Goal: Task Accomplishment & Management: Use online tool/utility

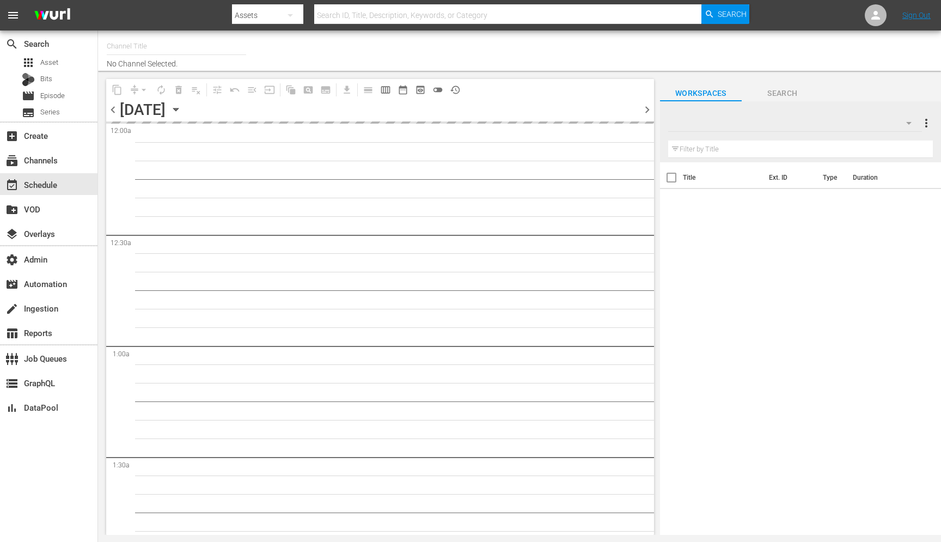
type input "Todo Novelas (1897)"
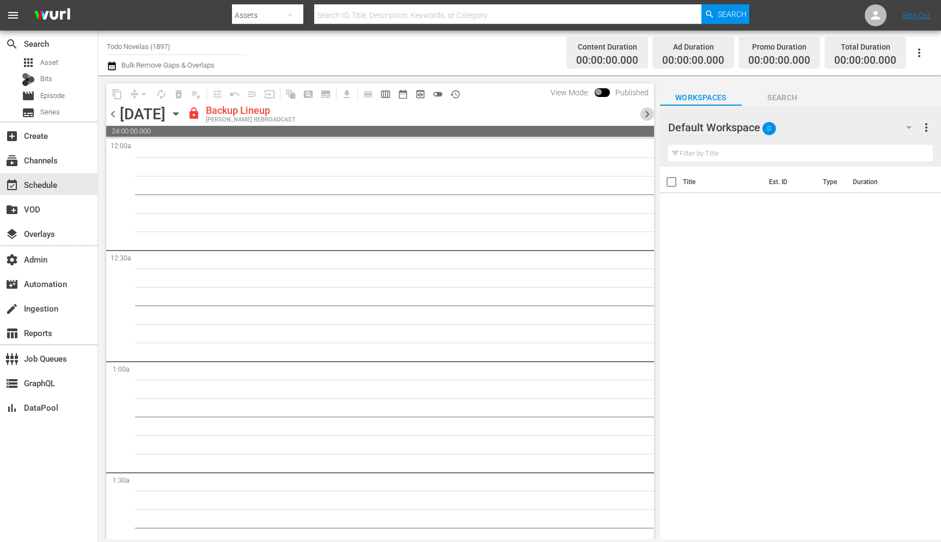
click at [652, 113] on span "chevron_right" at bounding box center [648, 114] width 14 height 14
click at [651, 113] on span "chevron_right" at bounding box center [648, 114] width 14 height 14
click at [114, 113] on span "chevron_left" at bounding box center [113, 114] width 14 height 14
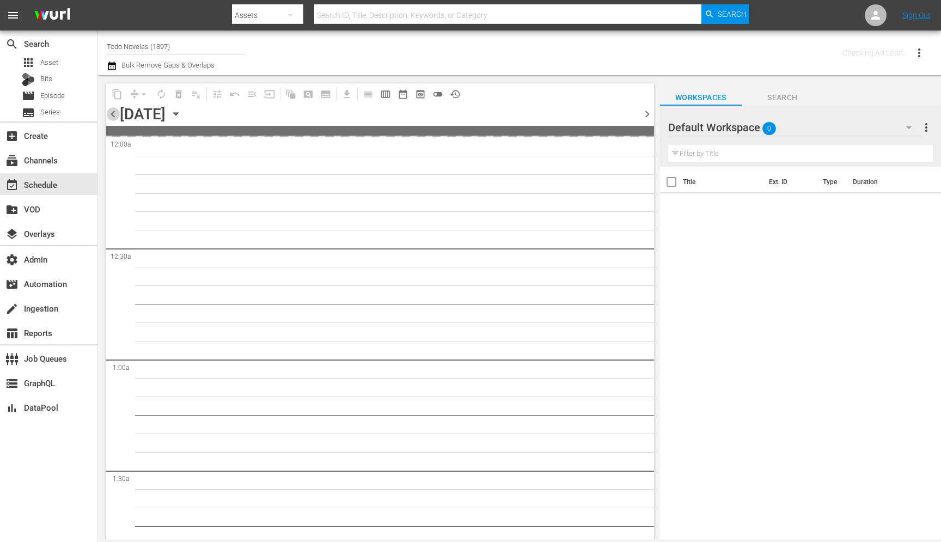
click at [114, 113] on span "chevron_left" at bounding box center [113, 114] width 14 height 14
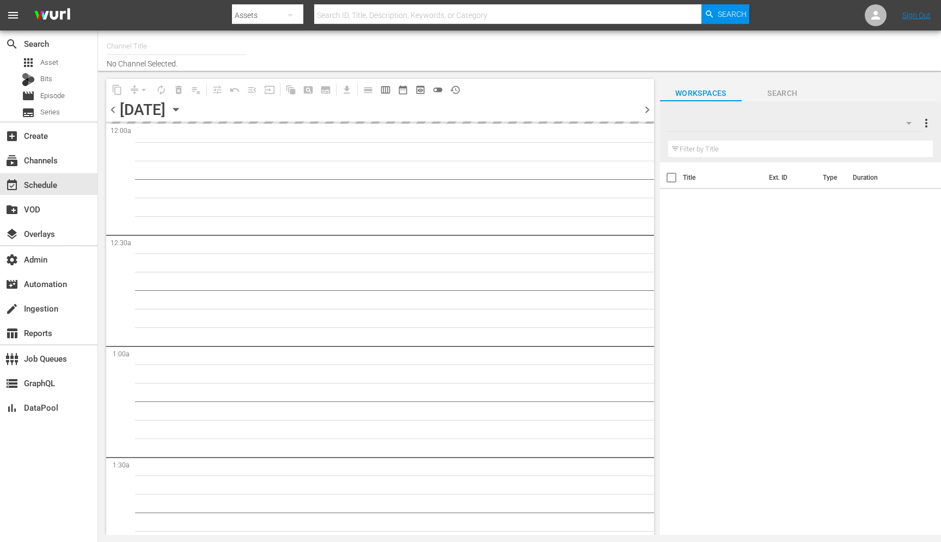
type input "Todo Novelas (1897)"
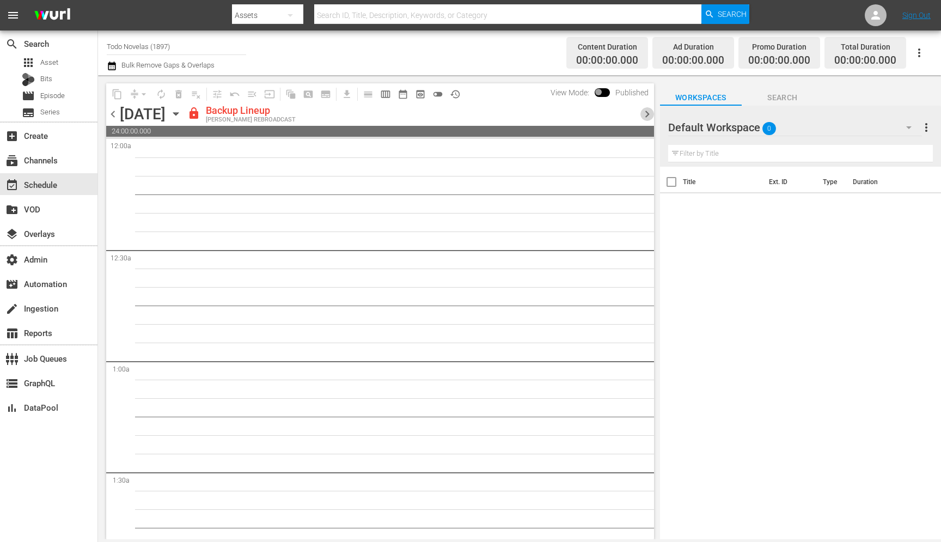
click at [648, 113] on span "chevron_right" at bounding box center [648, 114] width 14 height 14
click at [108, 114] on span "chevron_left" at bounding box center [113, 114] width 14 height 14
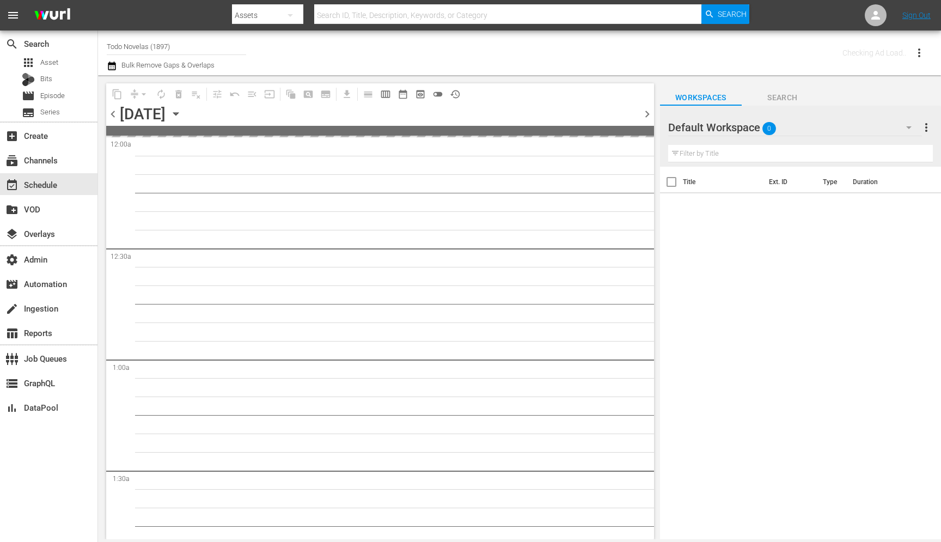
click at [108, 114] on span "chevron_left" at bounding box center [113, 114] width 14 height 14
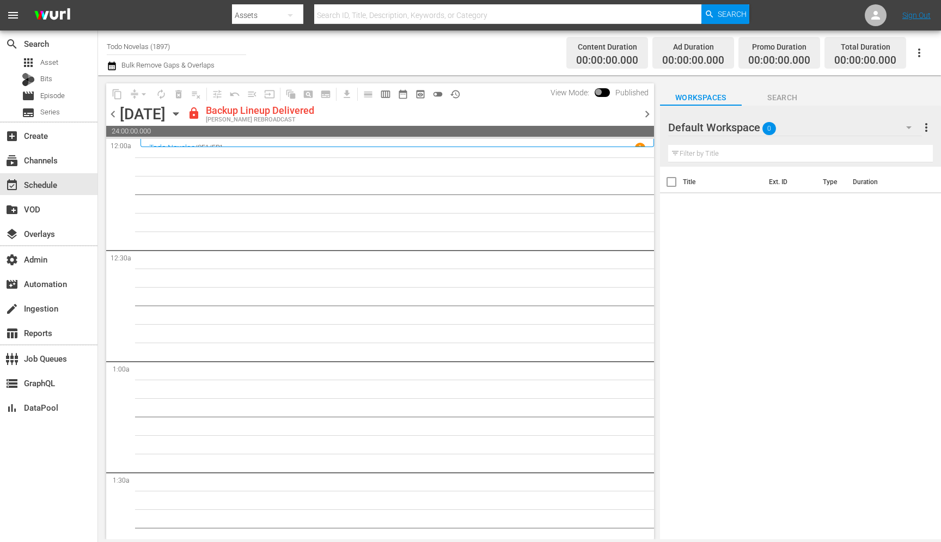
click at [114, 112] on span "chevron_left" at bounding box center [113, 114] width 14 height 14
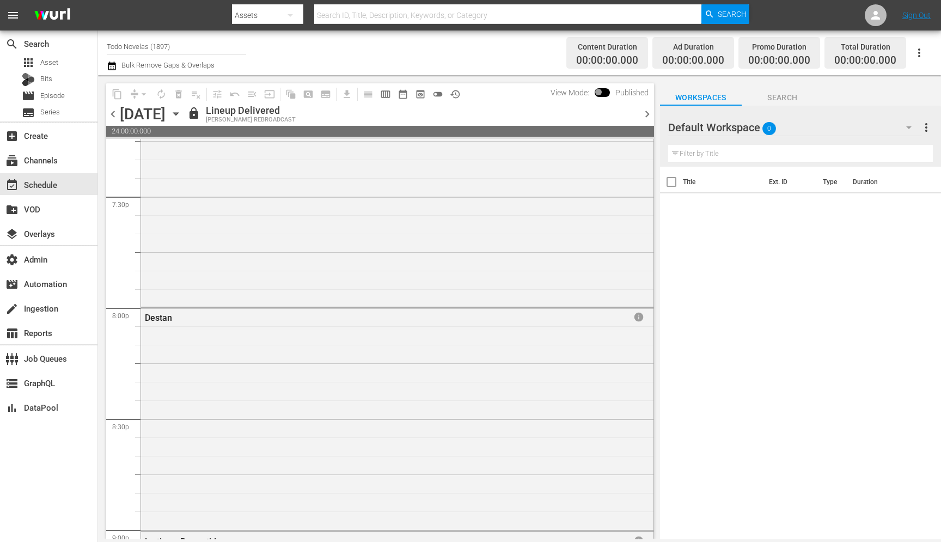
scroll to position [3854, 0]
